Goal: Find specific page/section: Find specific page/section

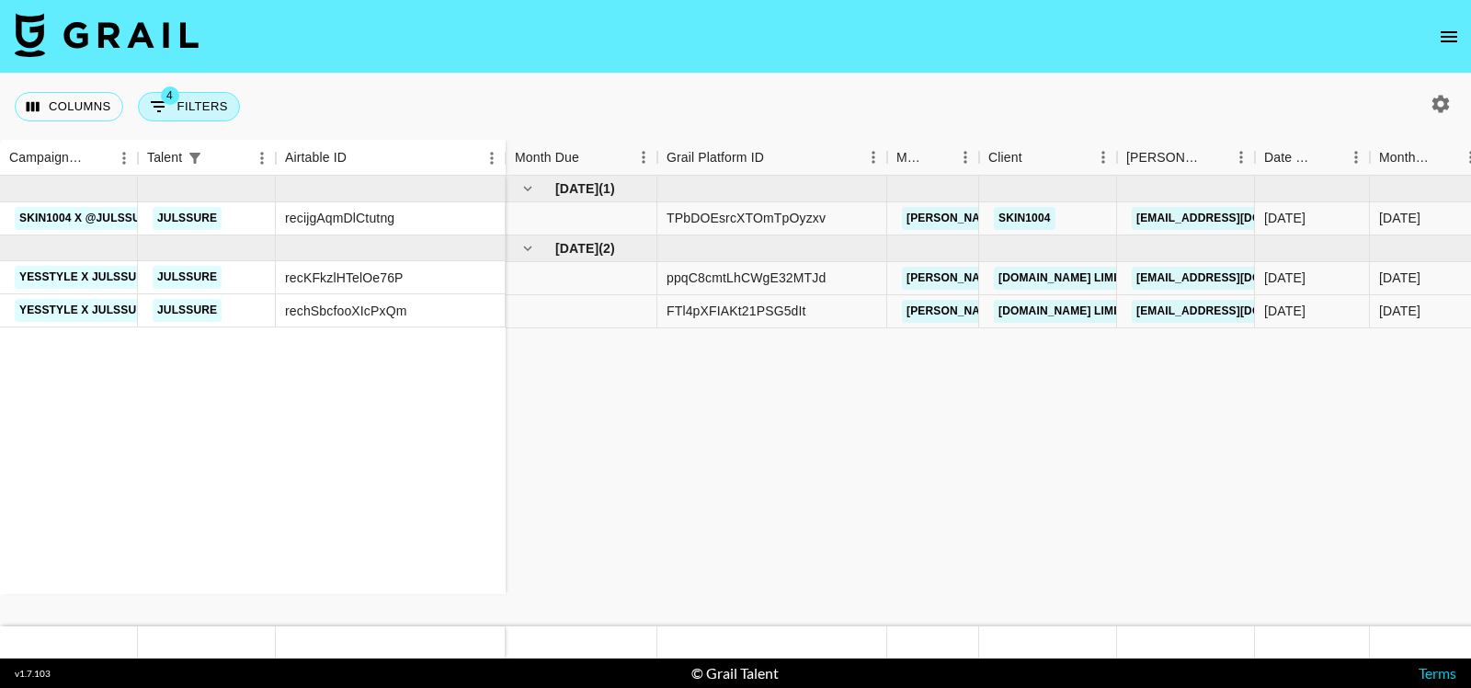
click at [189, 99] on button "4 Filters" at bounding box center [189, 106] width 102 height 29
select select "status"
select select "not"
select select "declined"
select select "status"
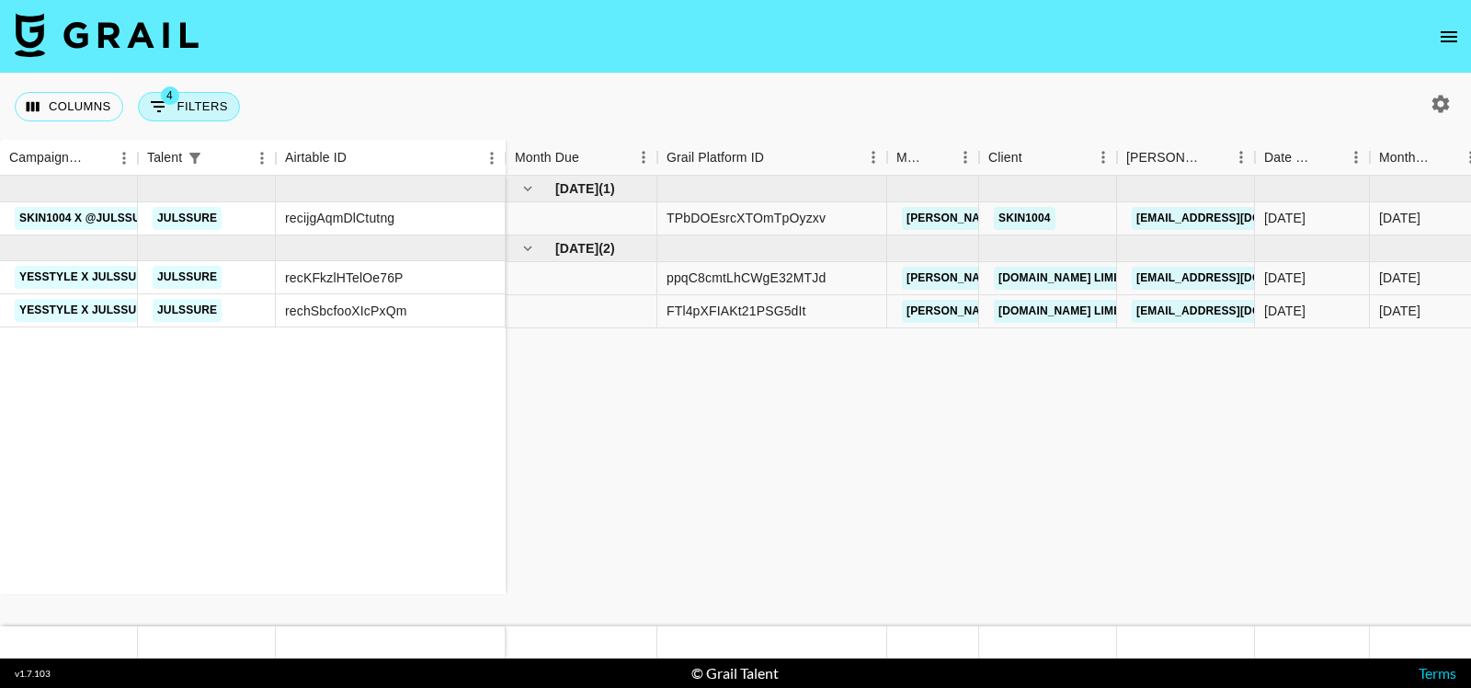
select select "not"
select select "cancelled"
select select "talentPaymentSent"
select select "false"
select select "talentName"
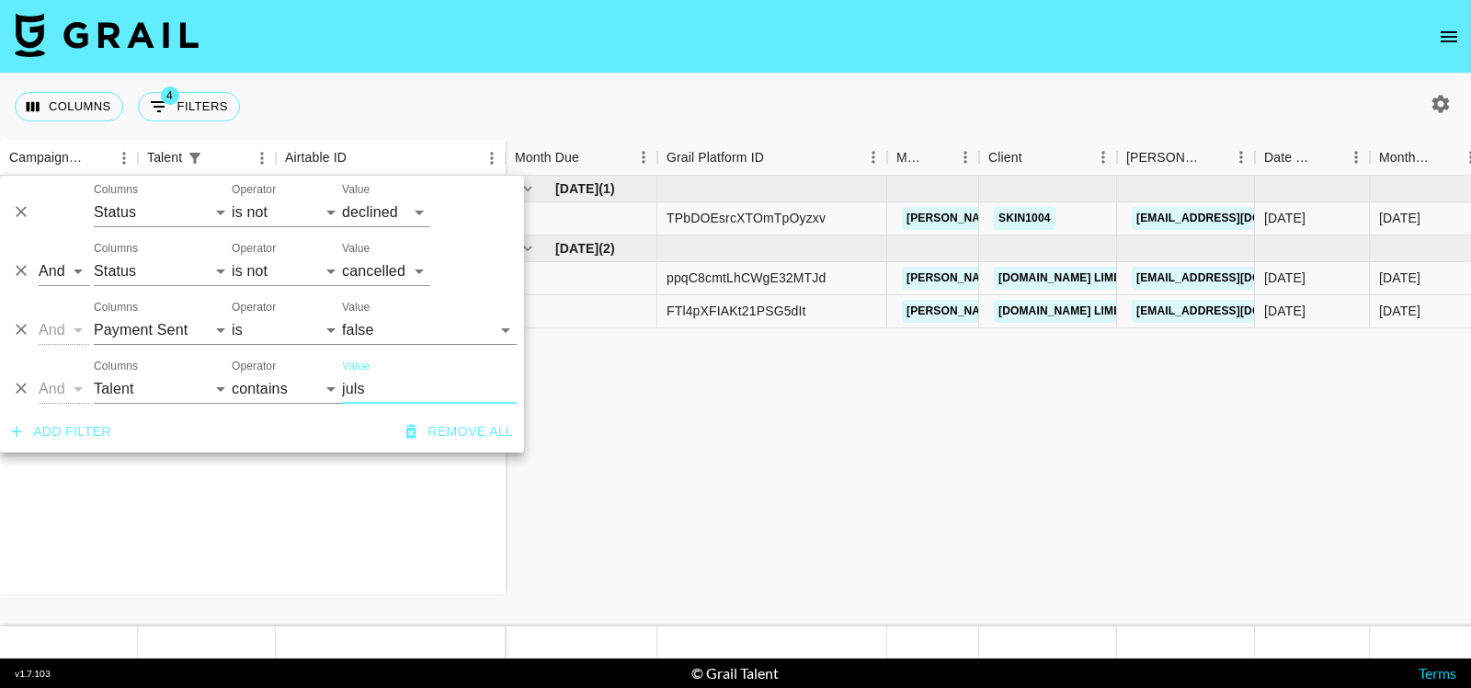
click at [24, 388] on icon "Delete" at bounding box center [21, 389] width 18 height 18
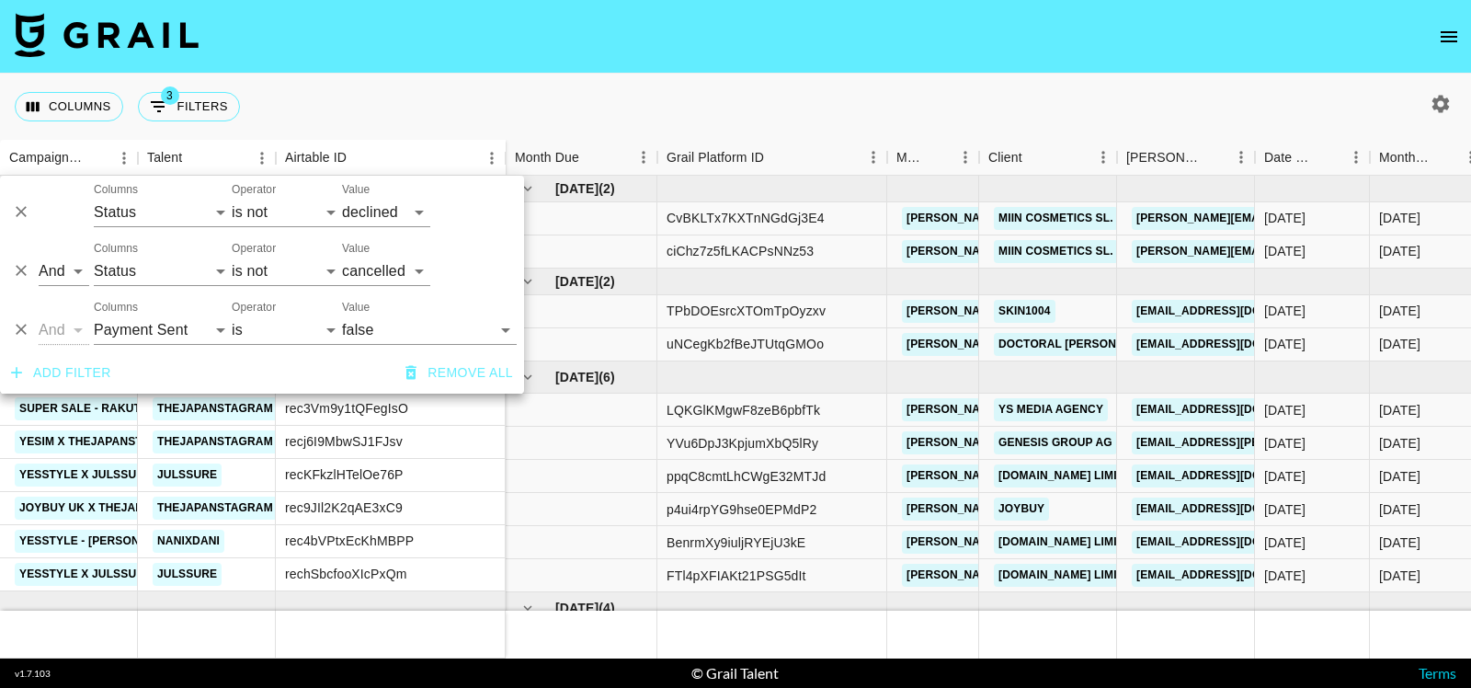
click at [949, 75] on div "Columns 3 Filters + Booking" at bounding box center [735, 107] width 1471 height 66
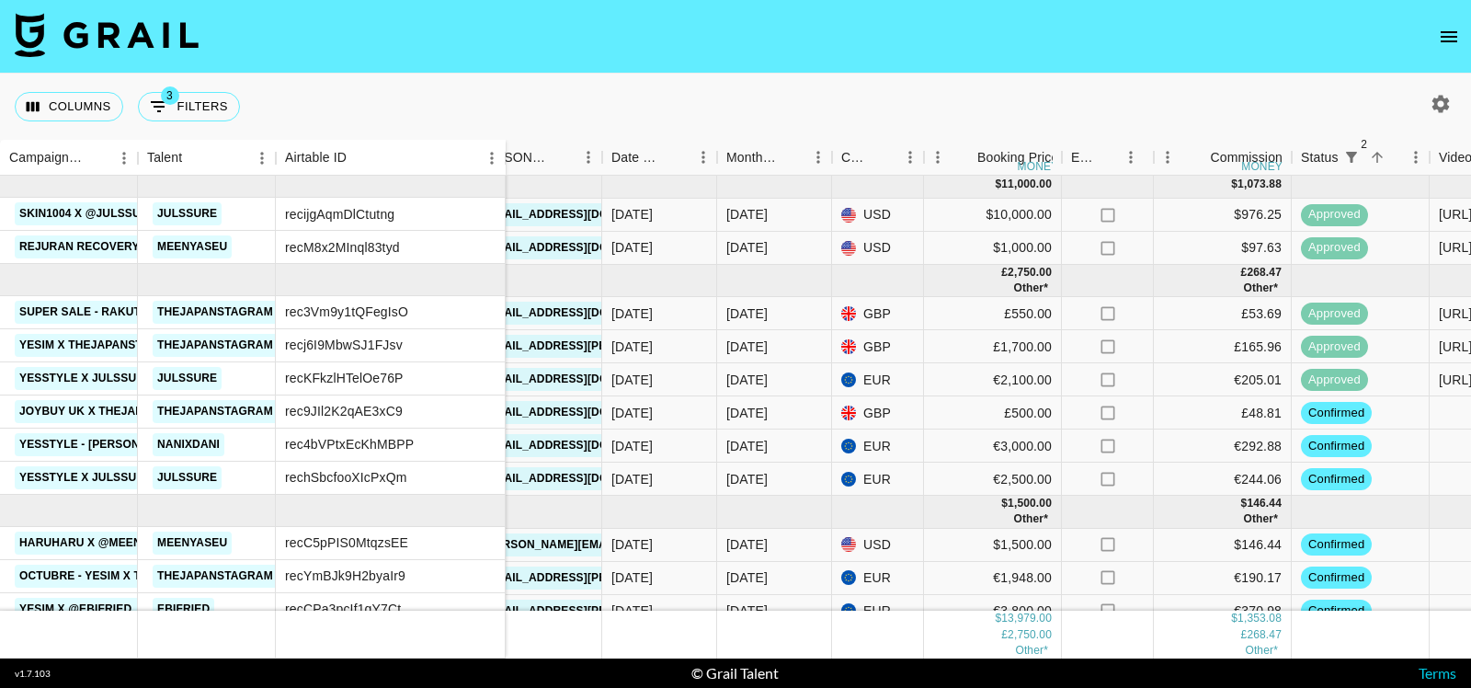
scroll to position [204, 653]
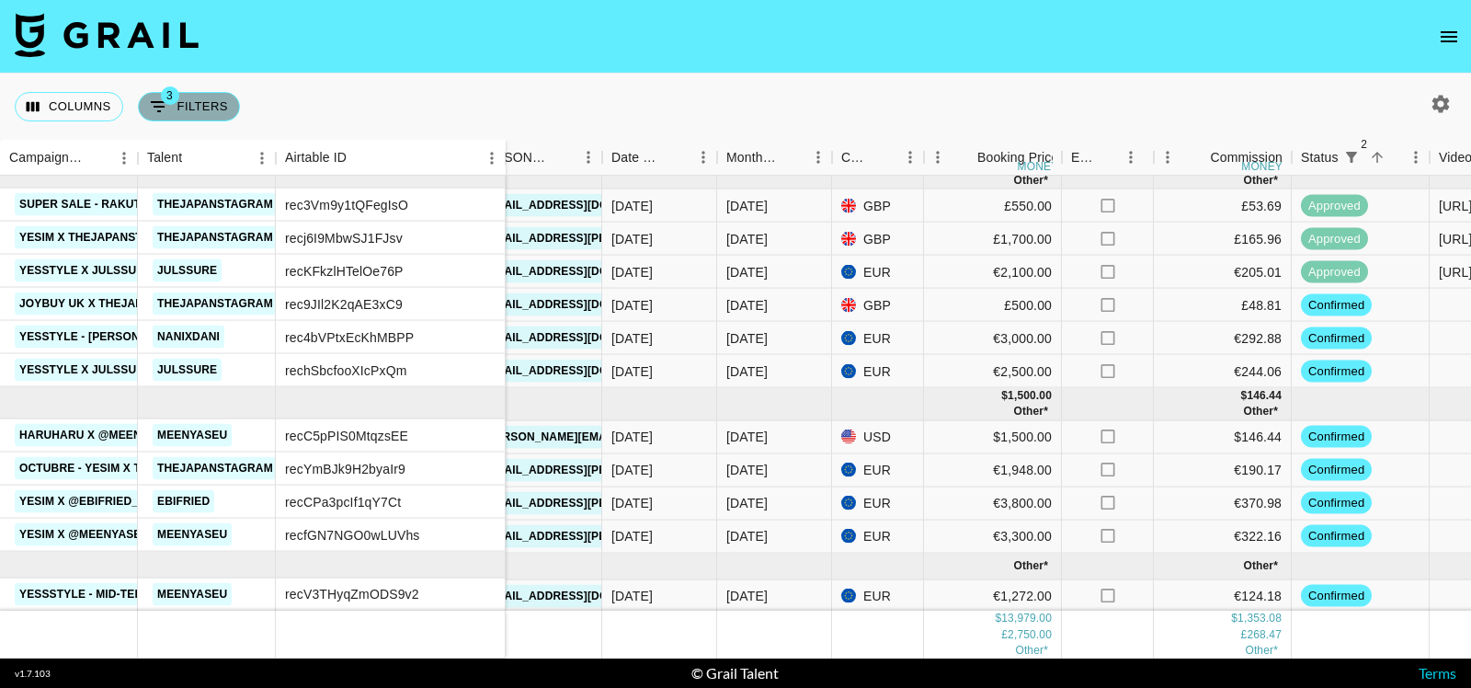
click at [216, 110] on button "3 Filters" at bounding box center [189, 106] width 102 height 29
select select "status"
select select "not"
select select "declined"
select select "status"
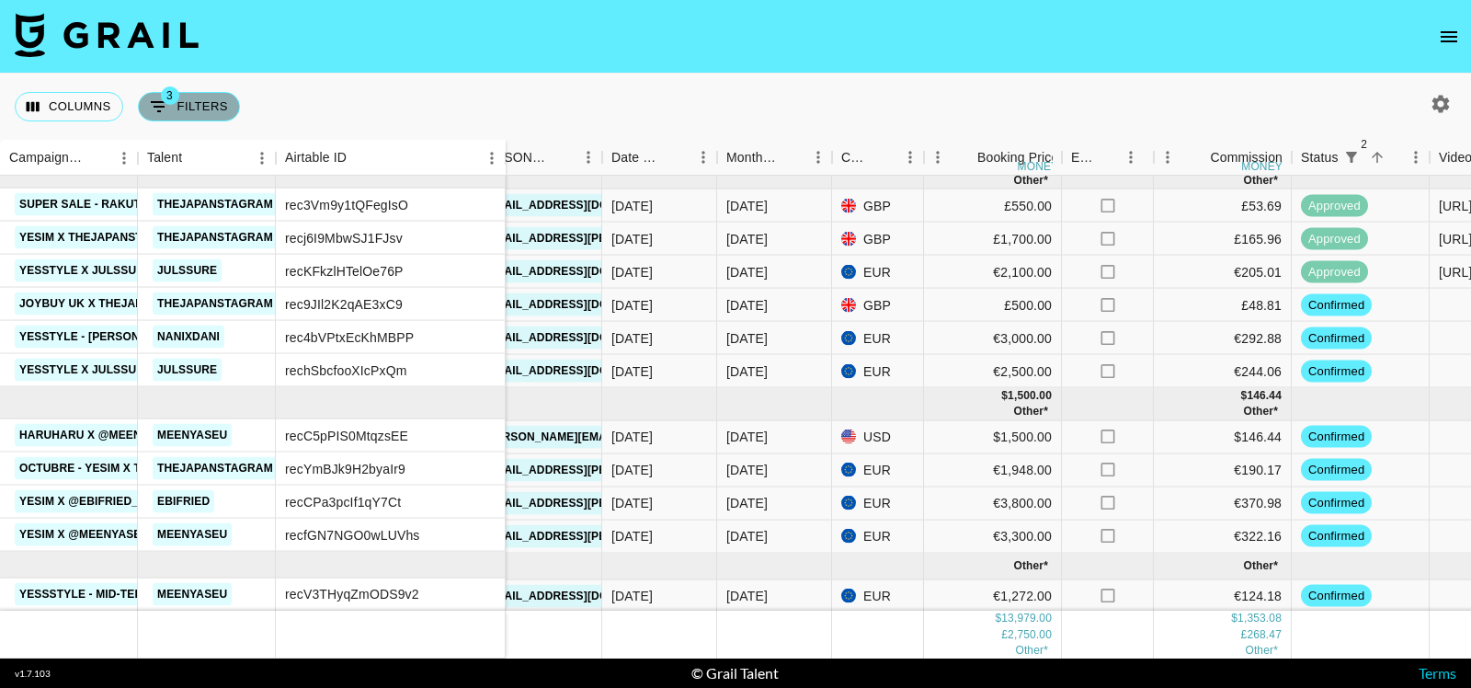
select select "not"
select select "cancelled"
select select "talentPaymentSent"
select select "false"
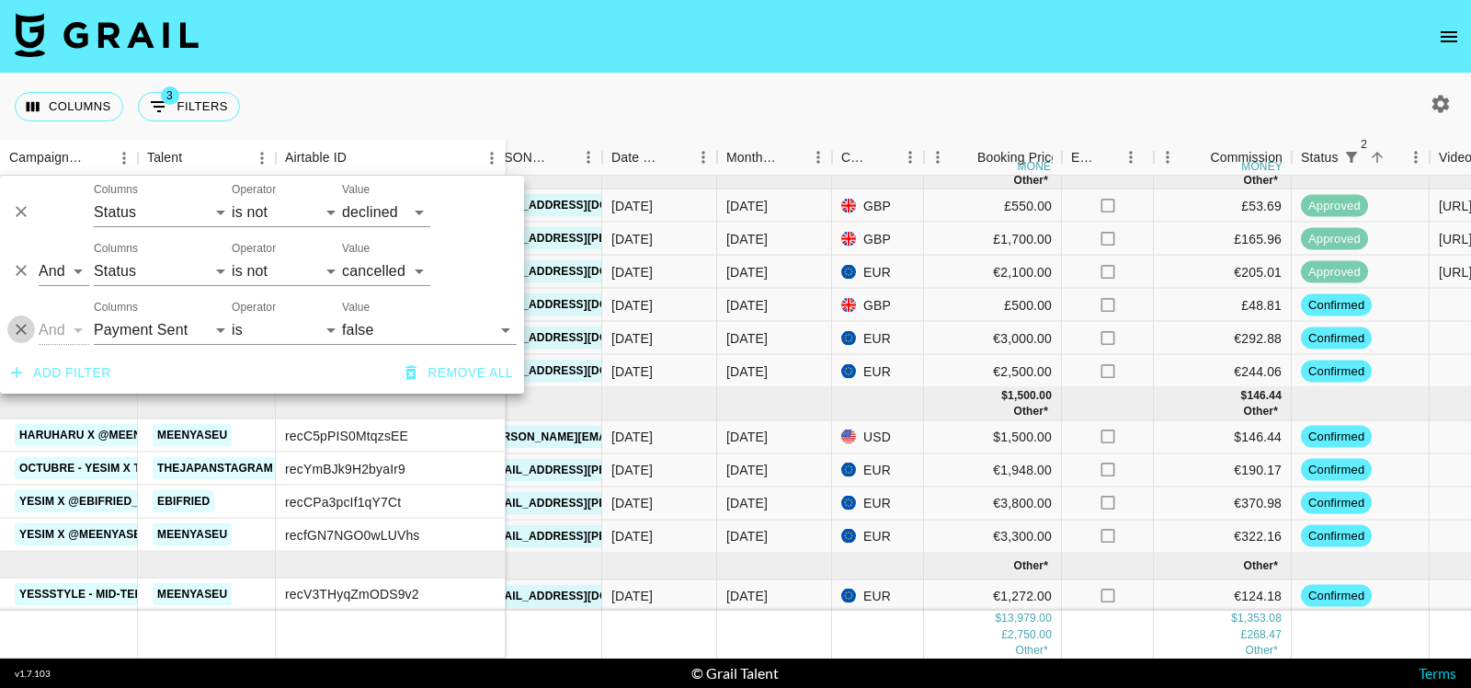
click at [16, 326] on icon "Delete" at bounding box center [21, 330] width 18 height 18
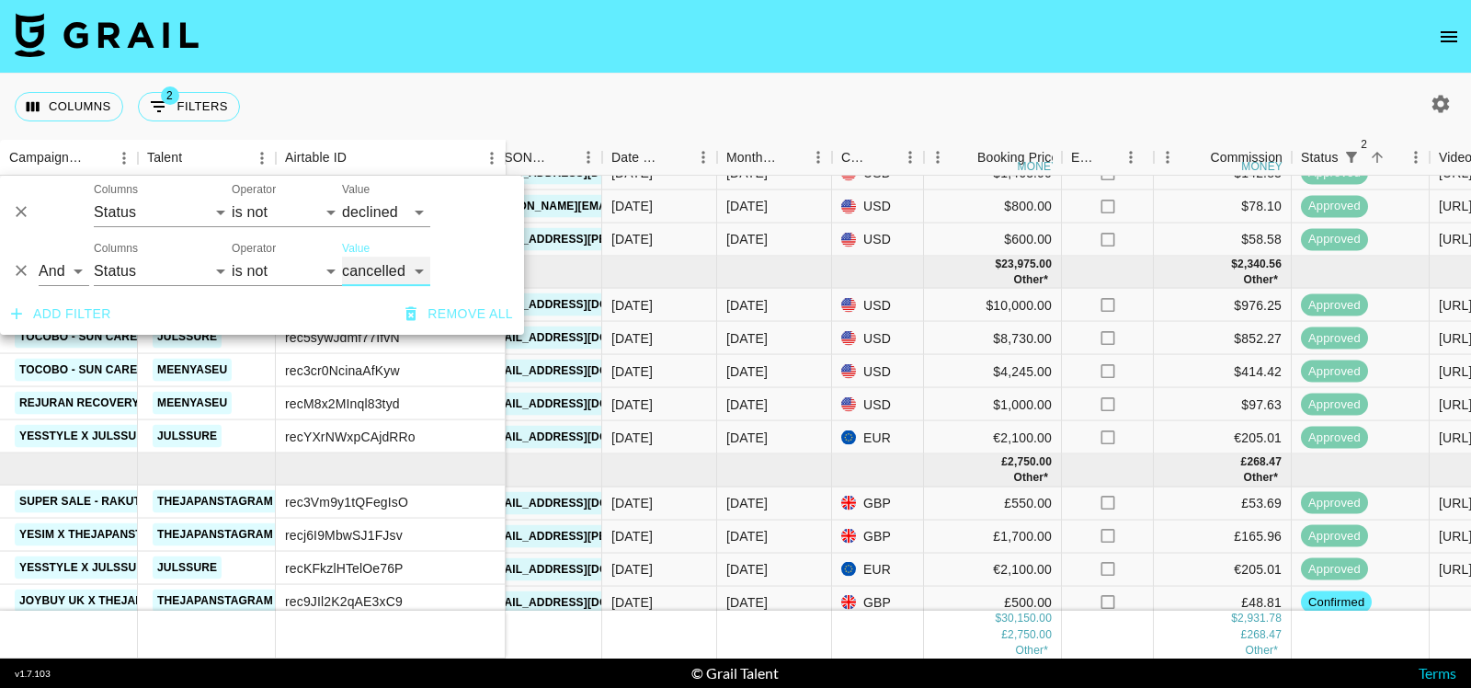
scroll to position [138, 653]
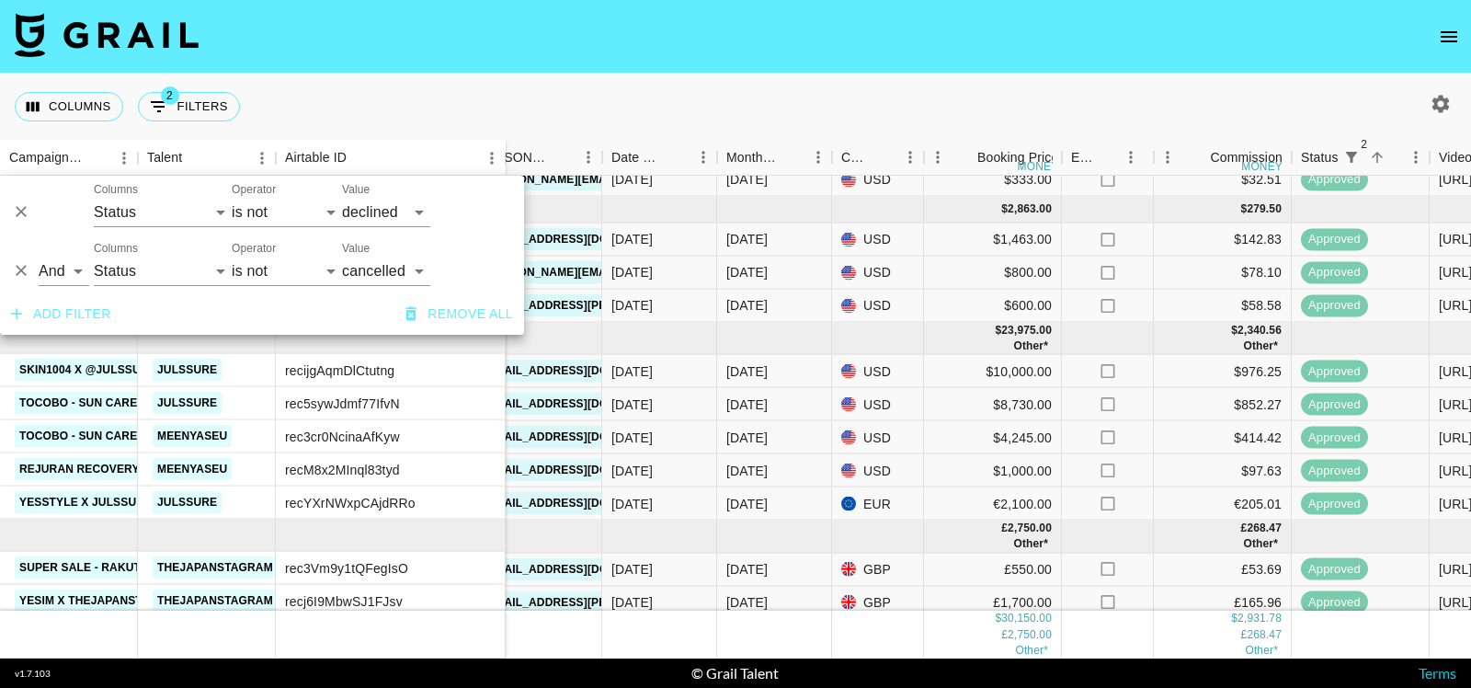
click at [689, 83] on div "Columns 2 Filters + Booking" at bounding box center [735, 107] width 1471 height 66
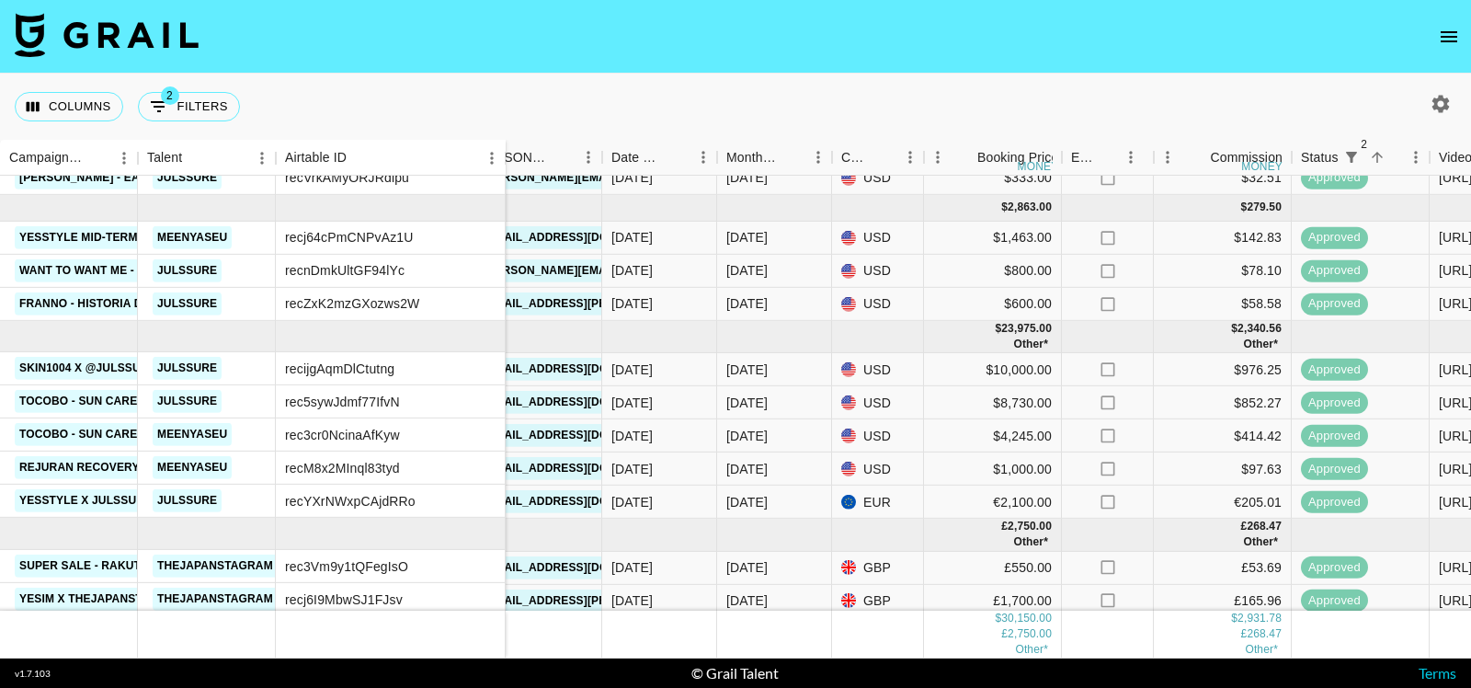
scroll to position [151, 653]
